Goal: Task Accomplishment & Management: Manage account settings

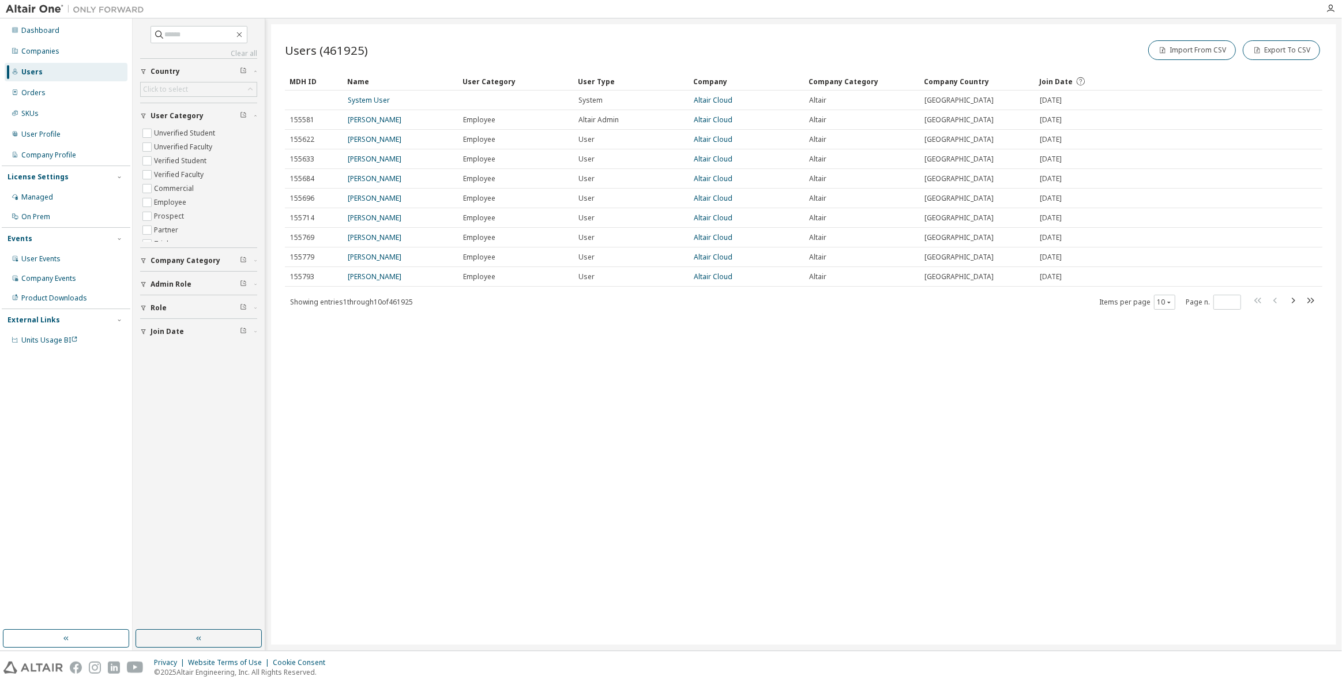
click at [23, 547] on div "Dashboard Companies Users Orders SKUs User Profile Company Profile License Sett…" at bounding box center [66, 324] width 129 height 608
drag, startPoint x: 802, startPoint y: 428, endPoint x: 724, endPoint y: 503, distance: 108.1
click at [802, 428] on div "Users (461925) Import From CSV Export To CSV Clear Load Save Save As Field Oper…" at bounding box center [803, 334] width 1065 height 621
